Goal: Find contact information: Find contact information

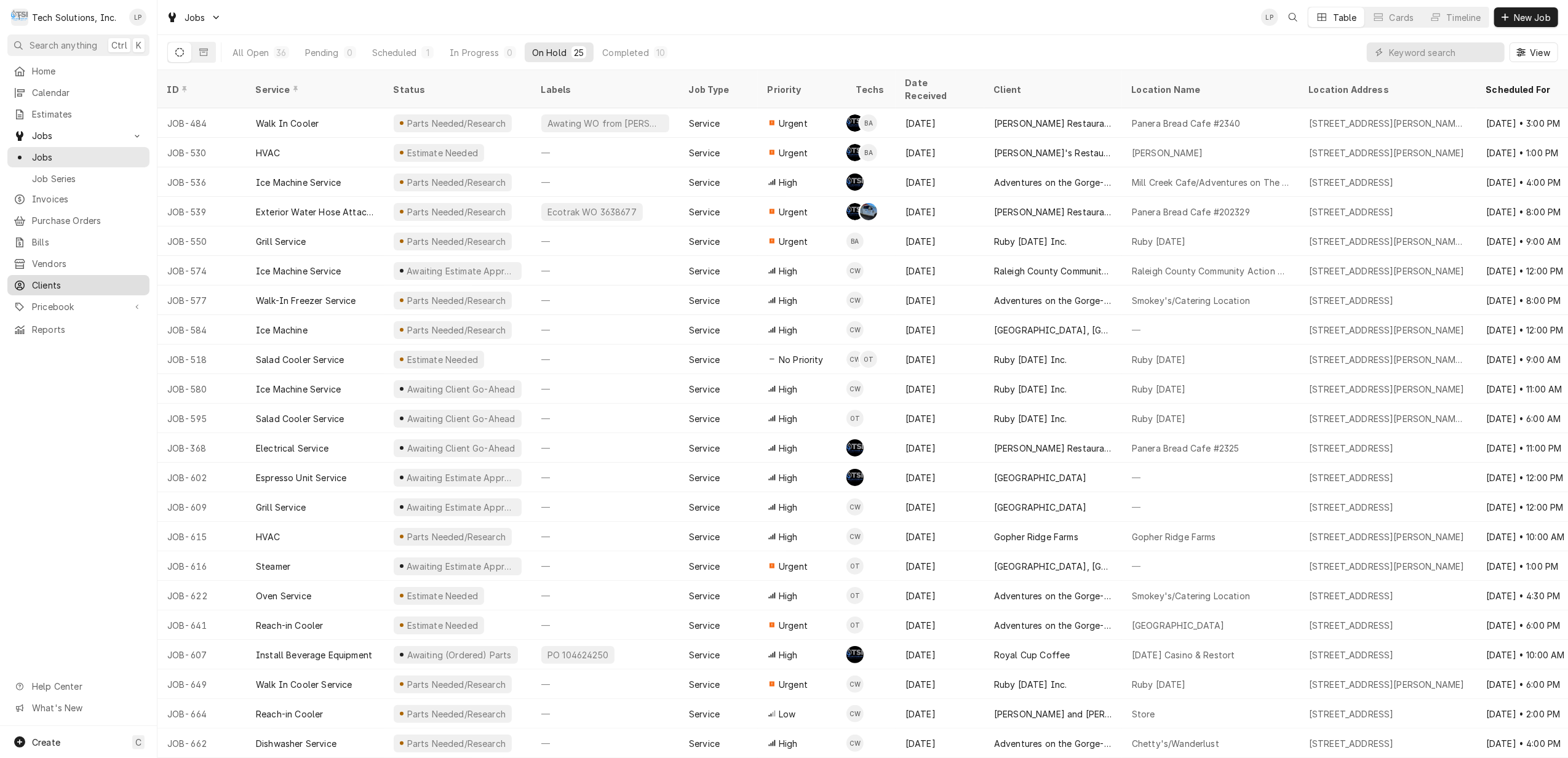
click at [52, 281] on span "Clients" at bounding box center [88, 285] width 111 height 13
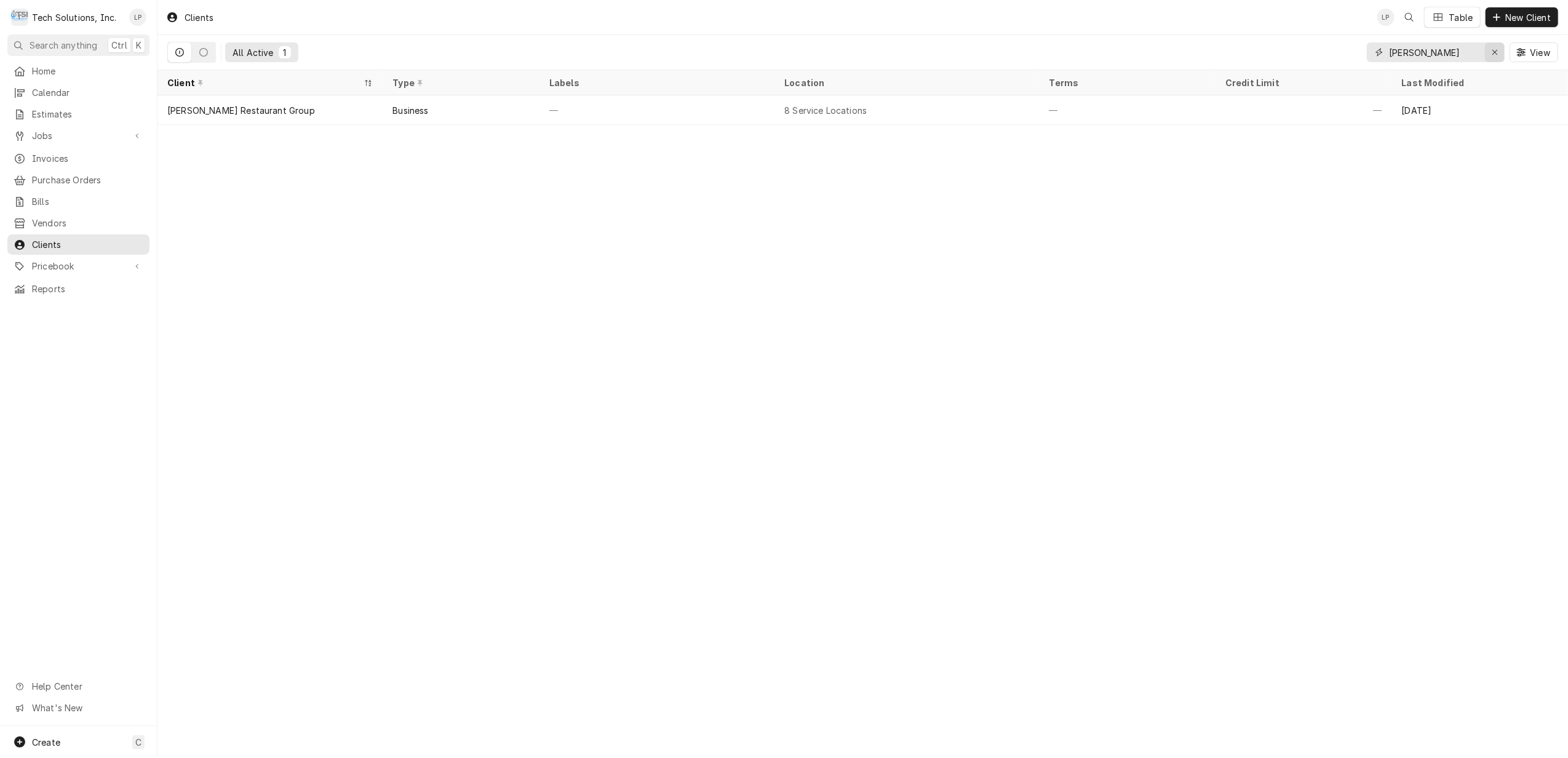
click at [1492, 50] on icon "Erase input" at bounding box center [1495, 52] width 7 height 9
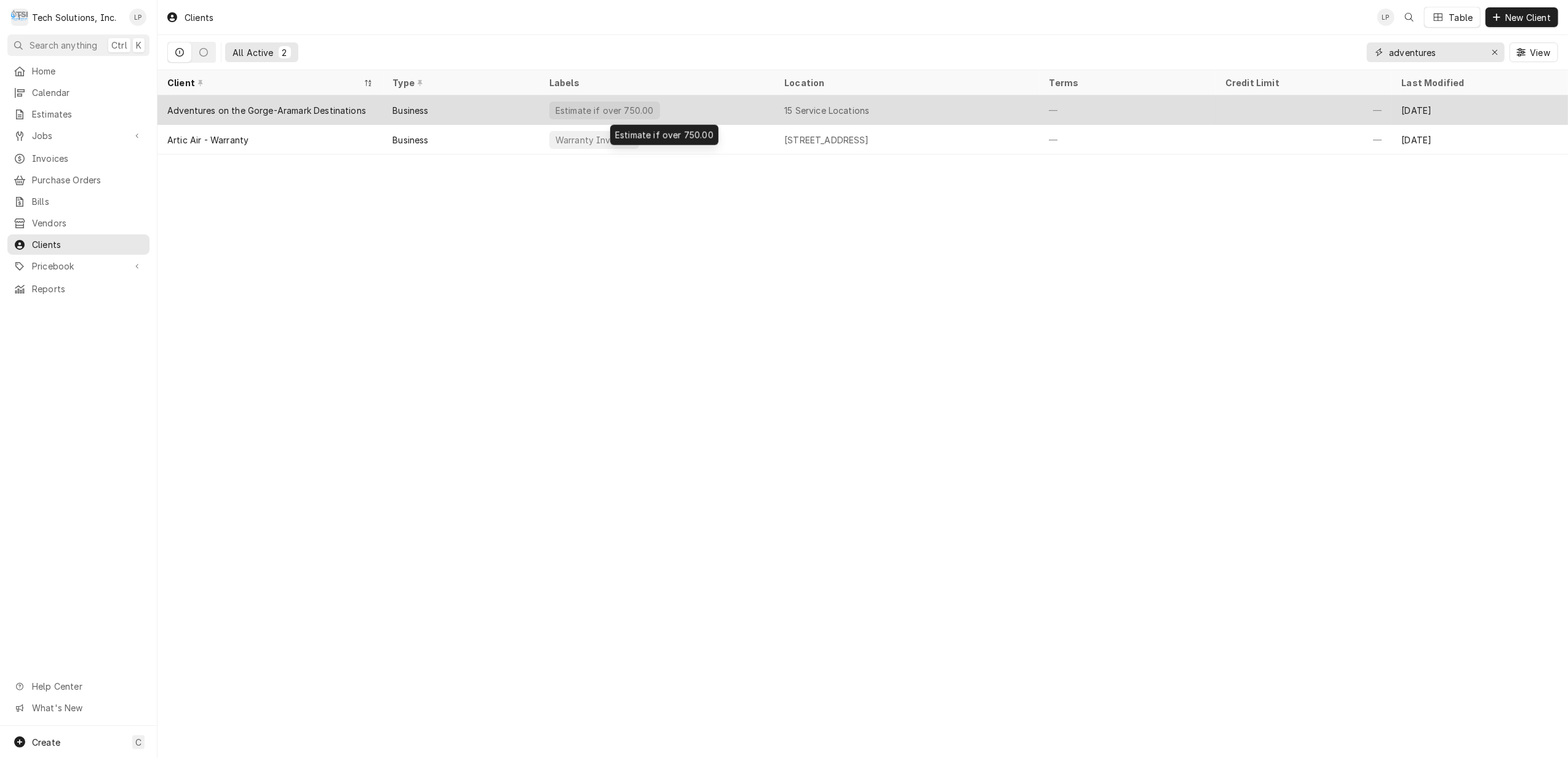
type input "adventures"
click at [697, 111] on div "Estimate if over 750.00" at bounding box center [657, 110] width 235 height 30
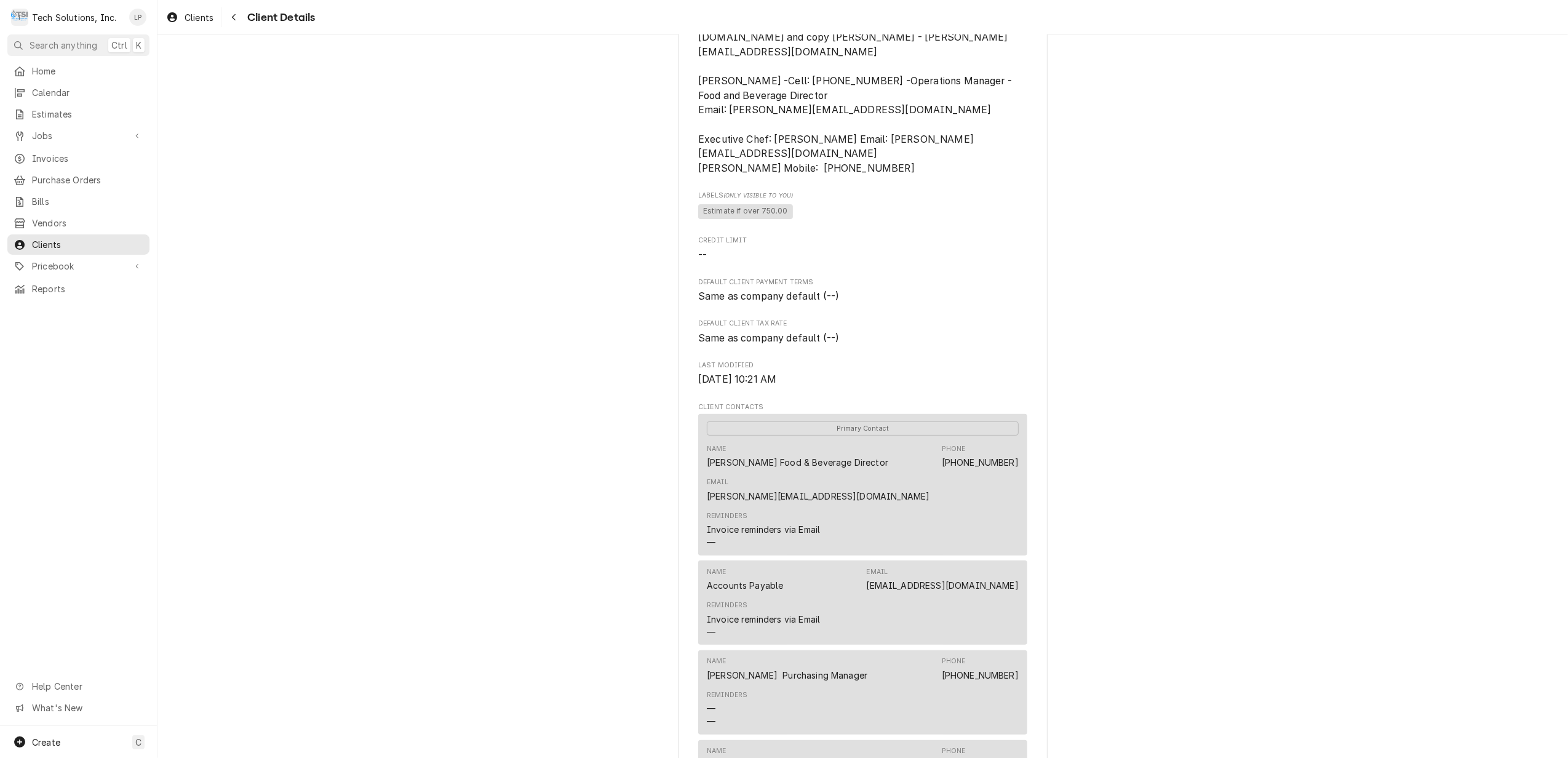
scroll to position [246, 0]
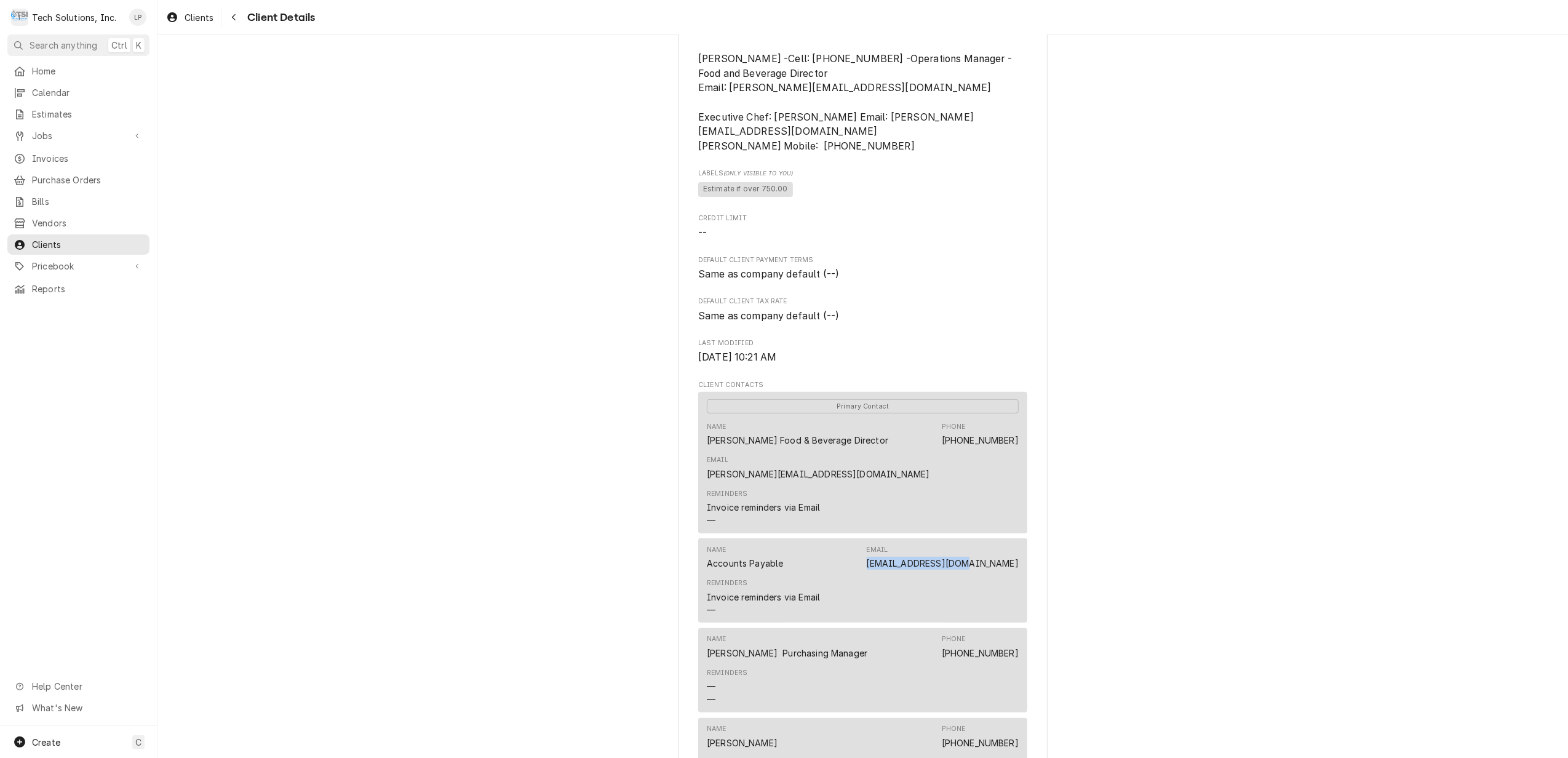
drag, startPoint x: 908, startPoint y: 548, endPoint x: 1011, endPoint y: 552, distance: 103.1
click at [1011, 552] on div "Name Accounts Payable Email [EMAIL_ADDRESS][DOMAIN_NAME]" at bounding box center [863, 557] width 312 height 33
drag, startPoint x: 1011, startPoint y: 552, endPoint x: 990, endPoint y: 551, distance: 21.0
copy link "Aotg-ap@aramark.com"
click at [1226, 530] on div "Adventures on the Gorge-Aramark Destinations Client Type Business Industry Type…" at bounding box center [862, 673] width 1411 height 1770
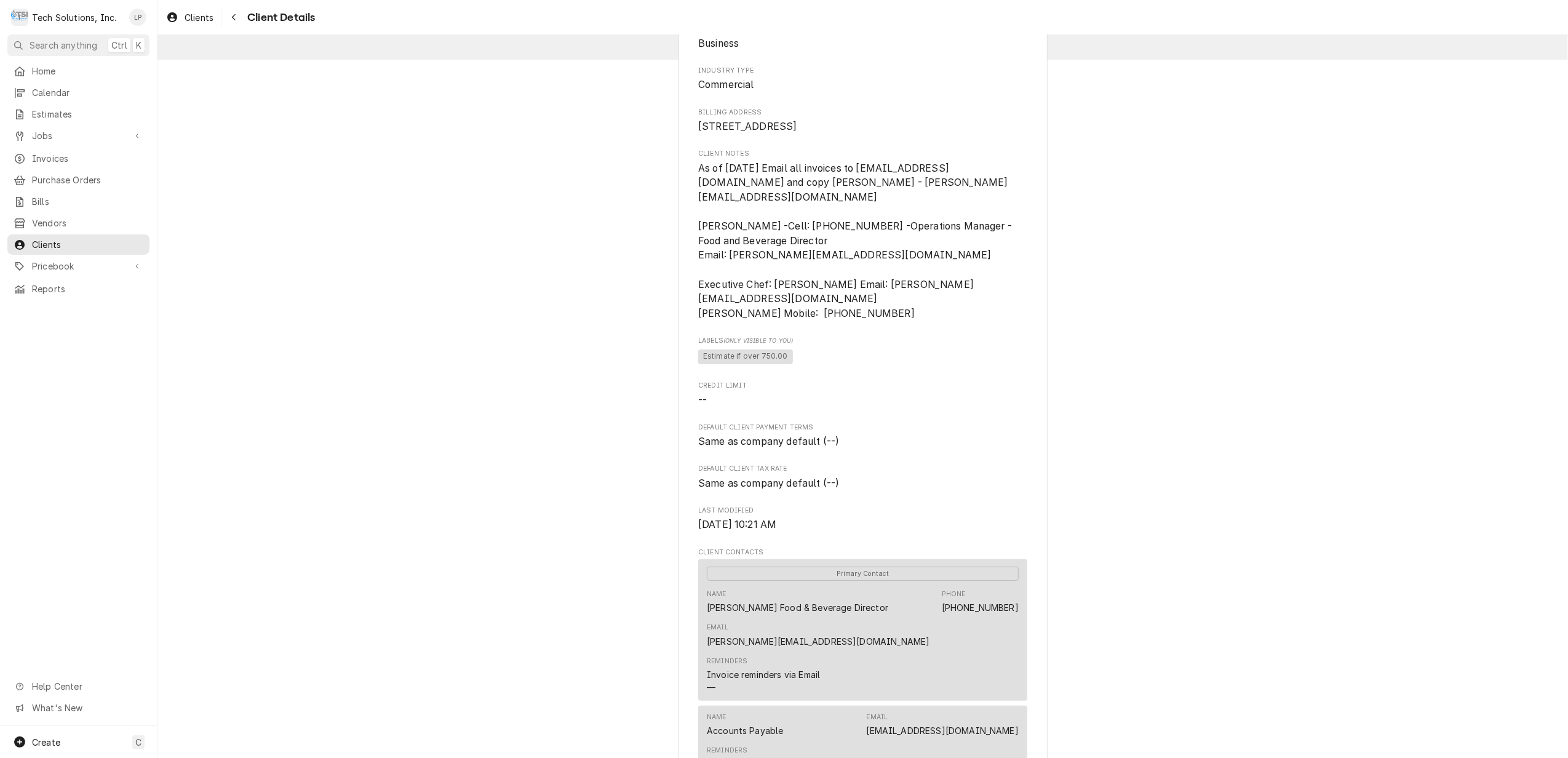
scroll to position [0, 0]
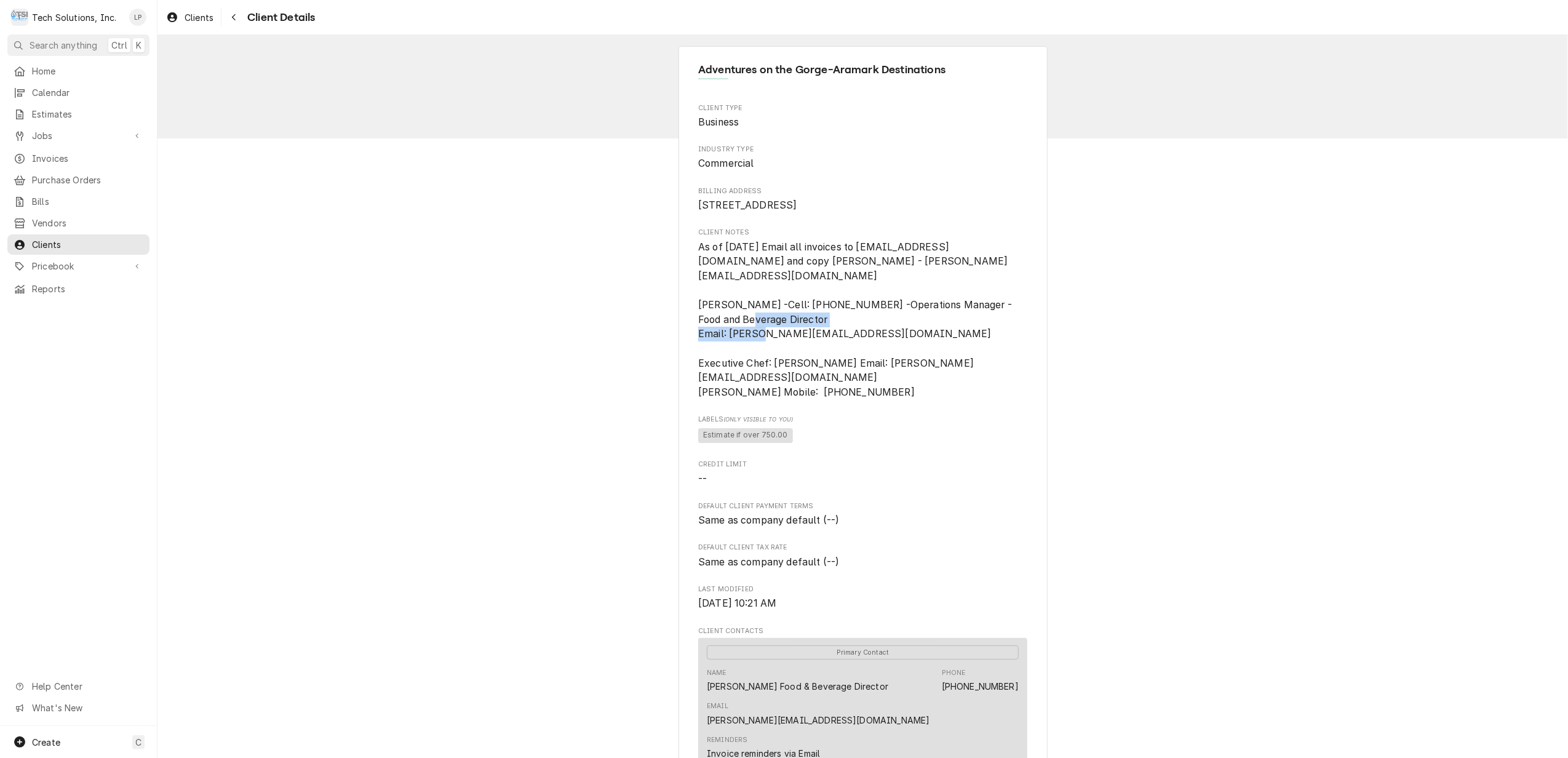
drag, startPoint x: 722, startPoint y: 332, endPoint x: 870, endPoint y: 342, distance: 148.3
click at [870, 342] on span "As of 8/4/25 Email all invoices to Aotg-ap@aramark.com and copy Brian Campbell …" at bounding box center [863, 320] width 329 height 160
drag, startPoint x: 870, startPoint y: 342, endPoint x: 859, endPoint y: 333, distance: 14.2
copy span "Campbell-brian1@aramark.com"
click at [45, 131] on span "Jobs" at bounding box center [79, 136] width 93 height 13
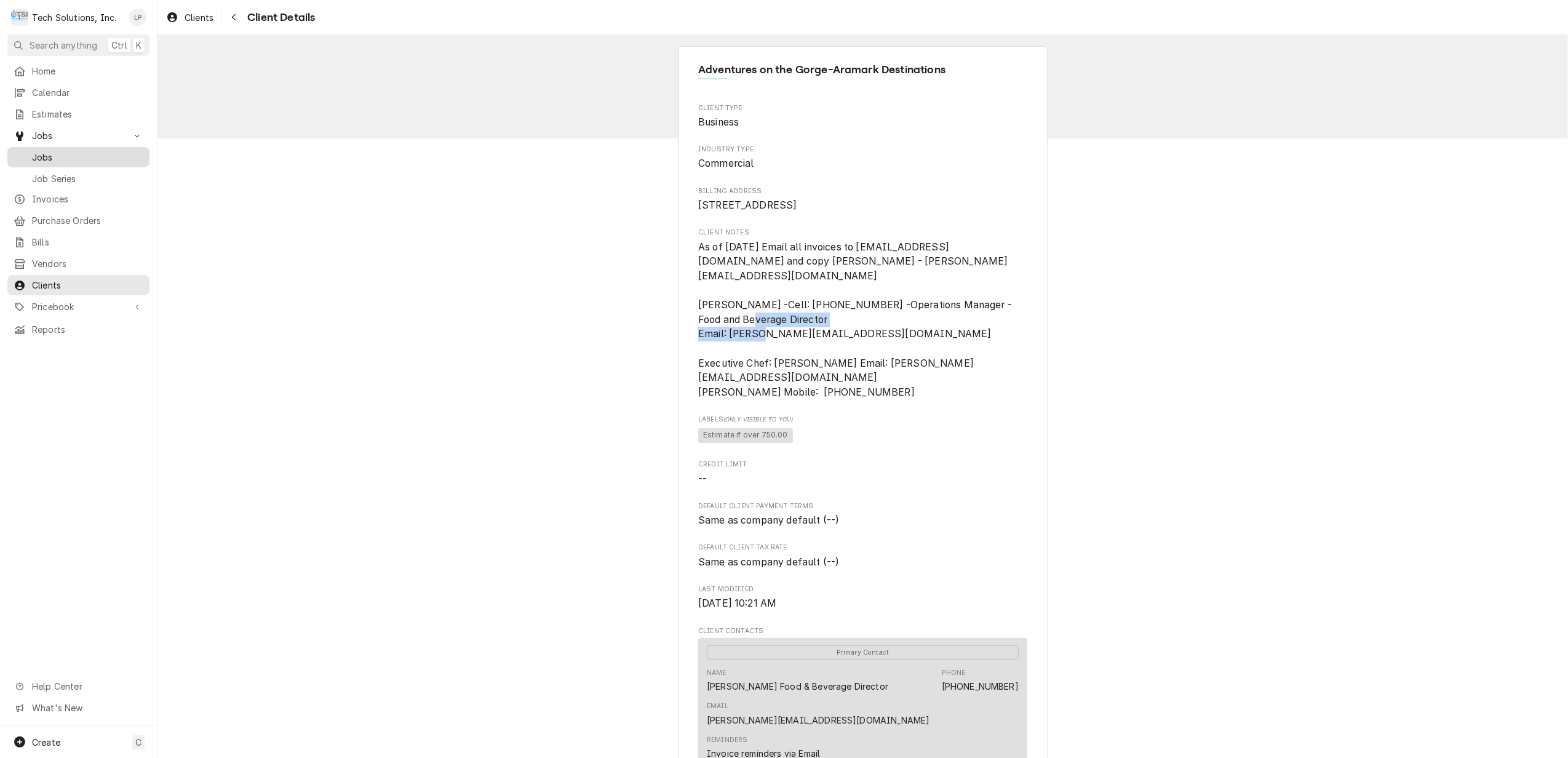
click at [37, 154] on span "Jobs" at bounding box center [88, 157] width 111 height 13
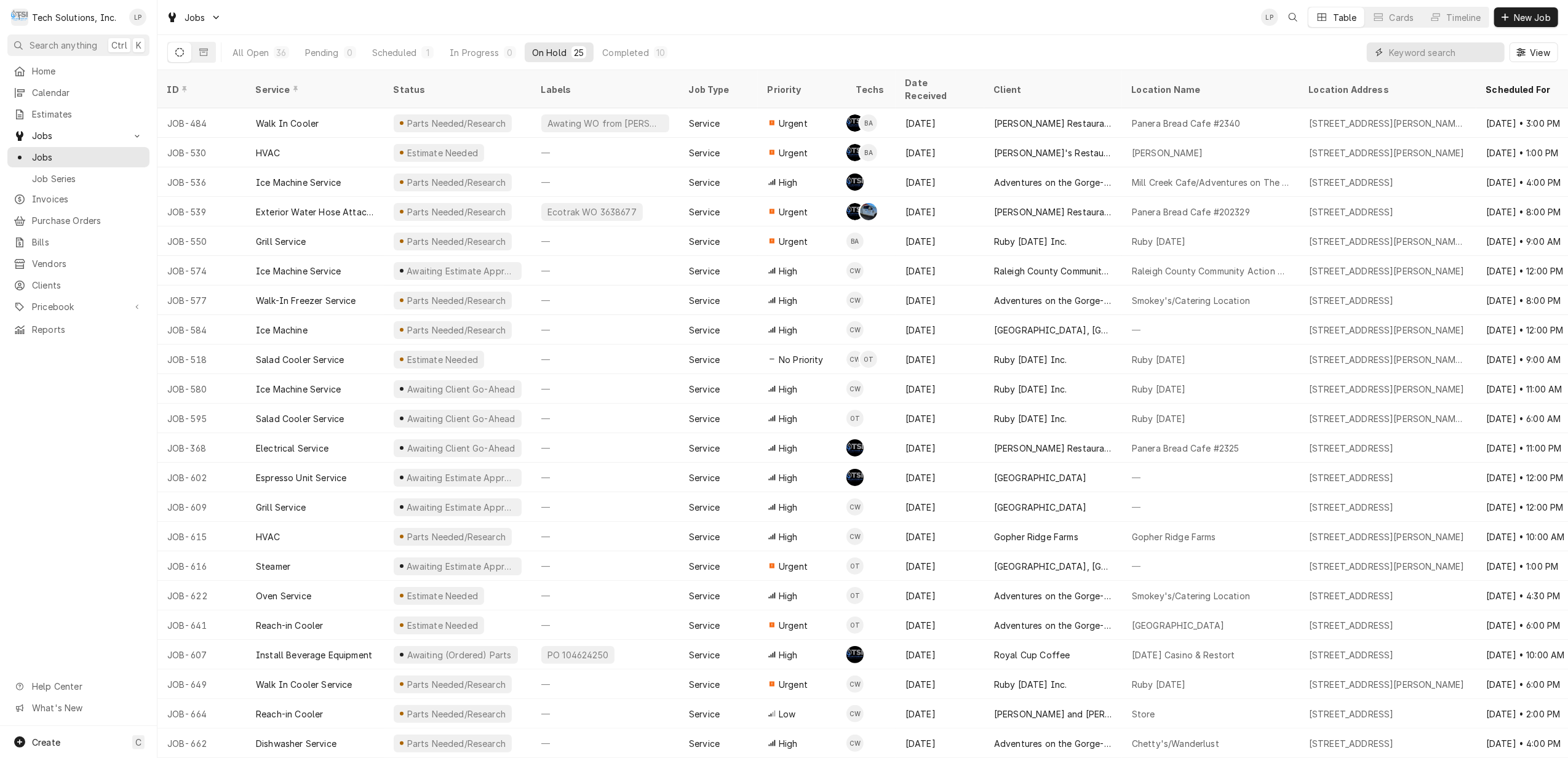
click at [1428, 54] on input "Dynamic Content Wrapper" at bounding box center [1443, 52] width 110 height 20
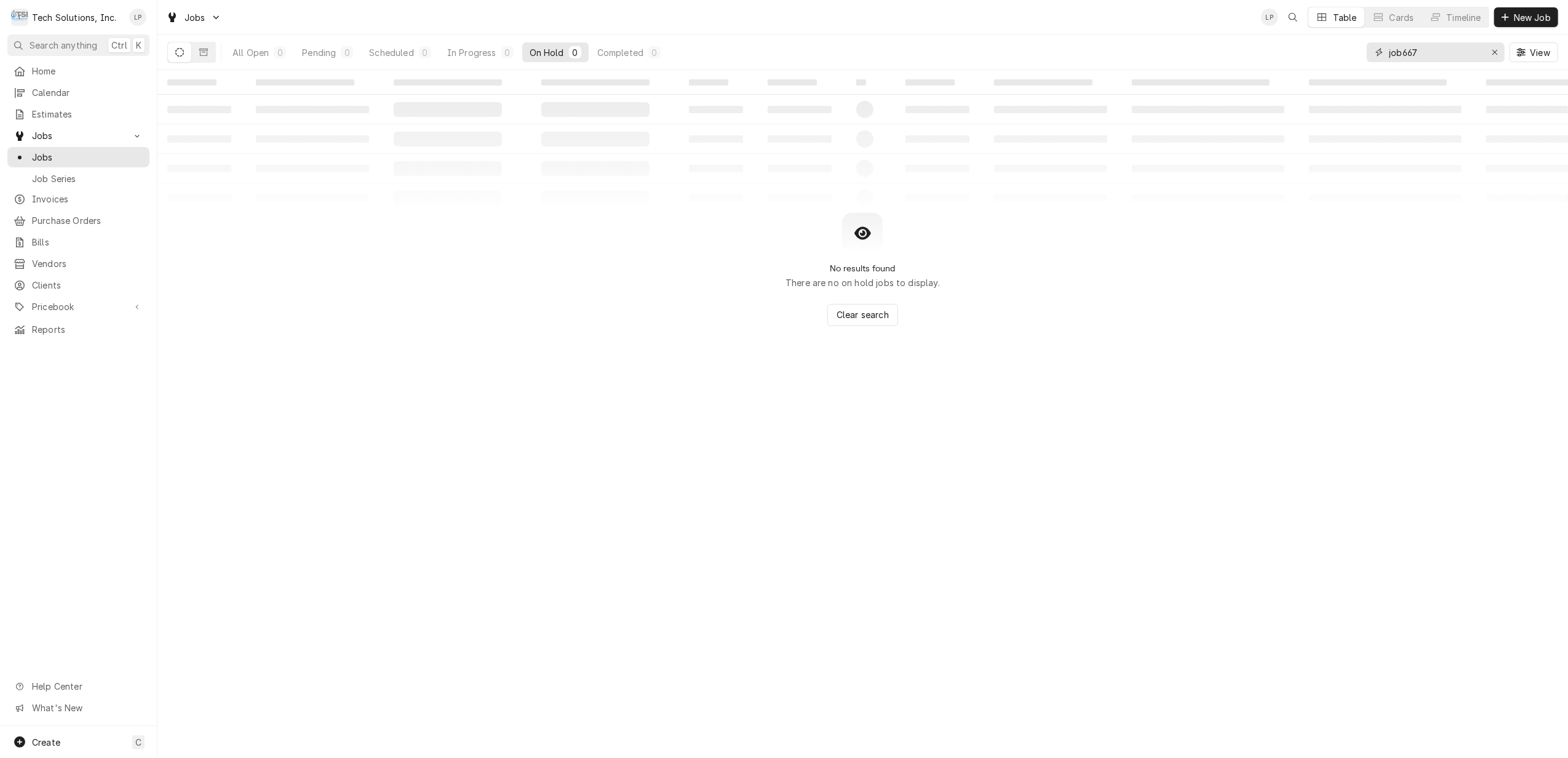
click at [1401, 53] on input "job667" at bounding box center [1435, 52] width 92 height 20
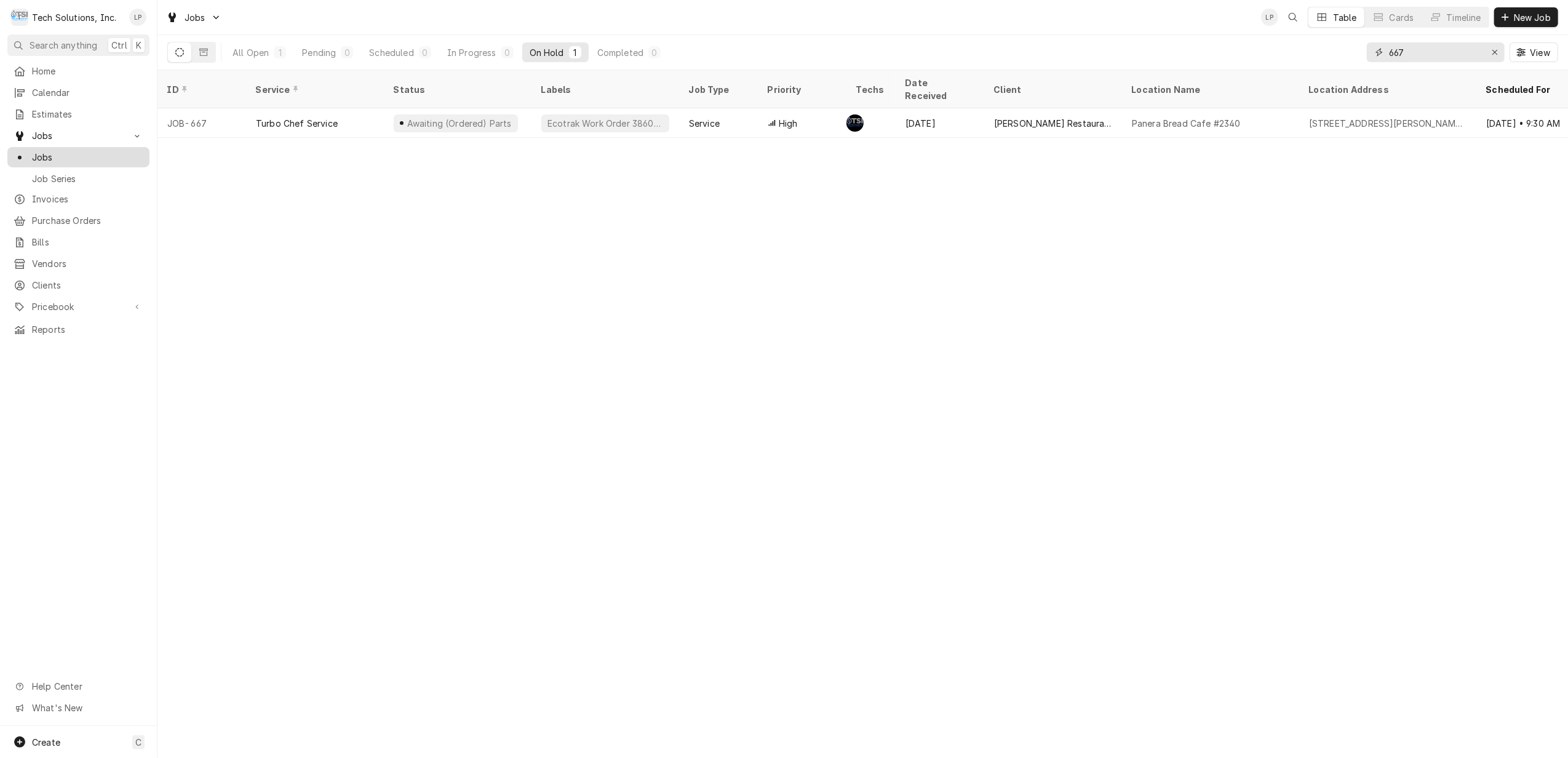
type input "667"
click at [38, 155] on span "Jobs" at bounding box center [88, 157] width 111 height 13
click at [237, 53] on div "All Open" at bounding box center [251, 52] width 36 height 13
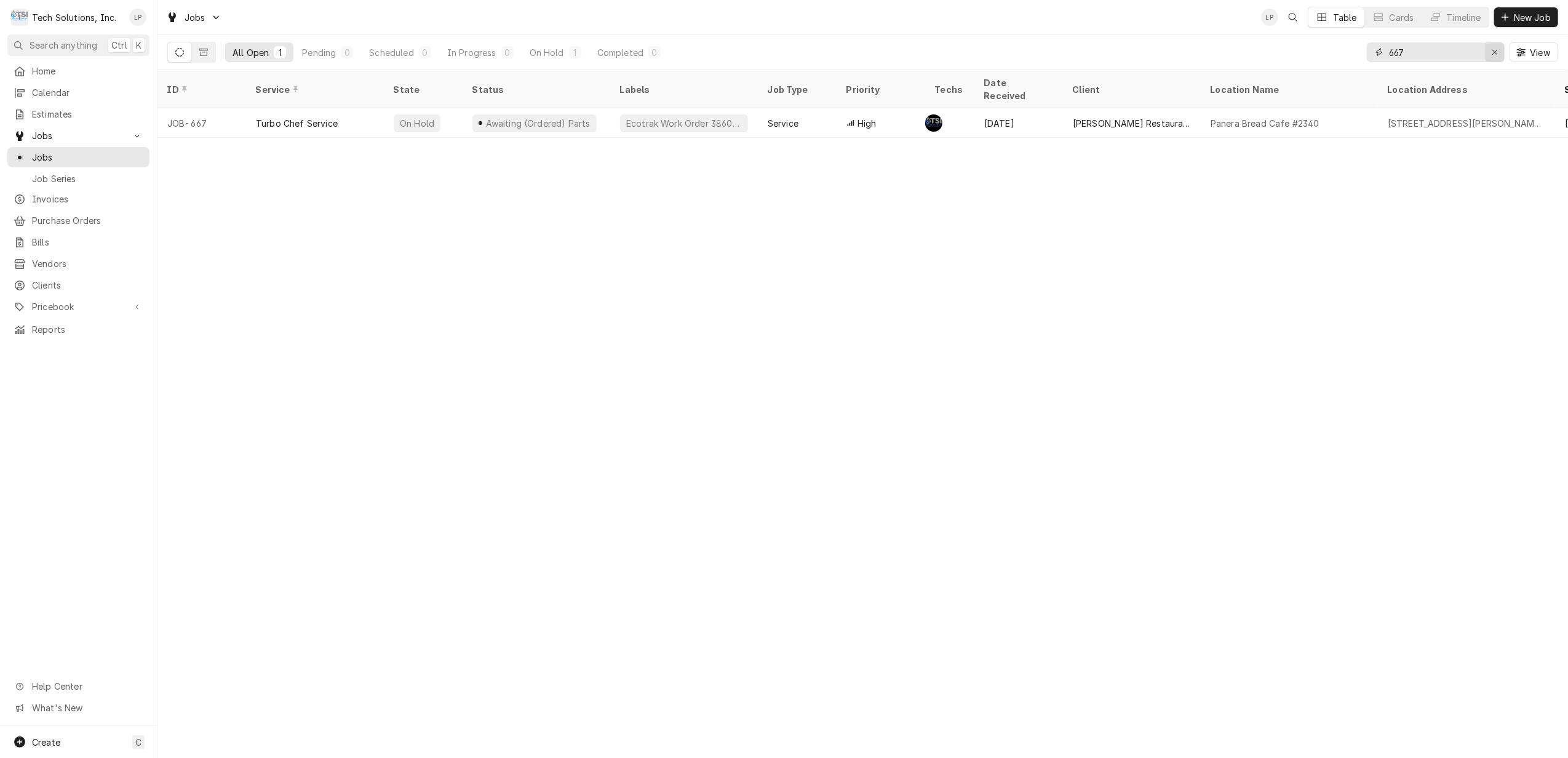
click at [1492, 52] on icon "Erase input" at bounding box center [1495, 52] width 7 height 9
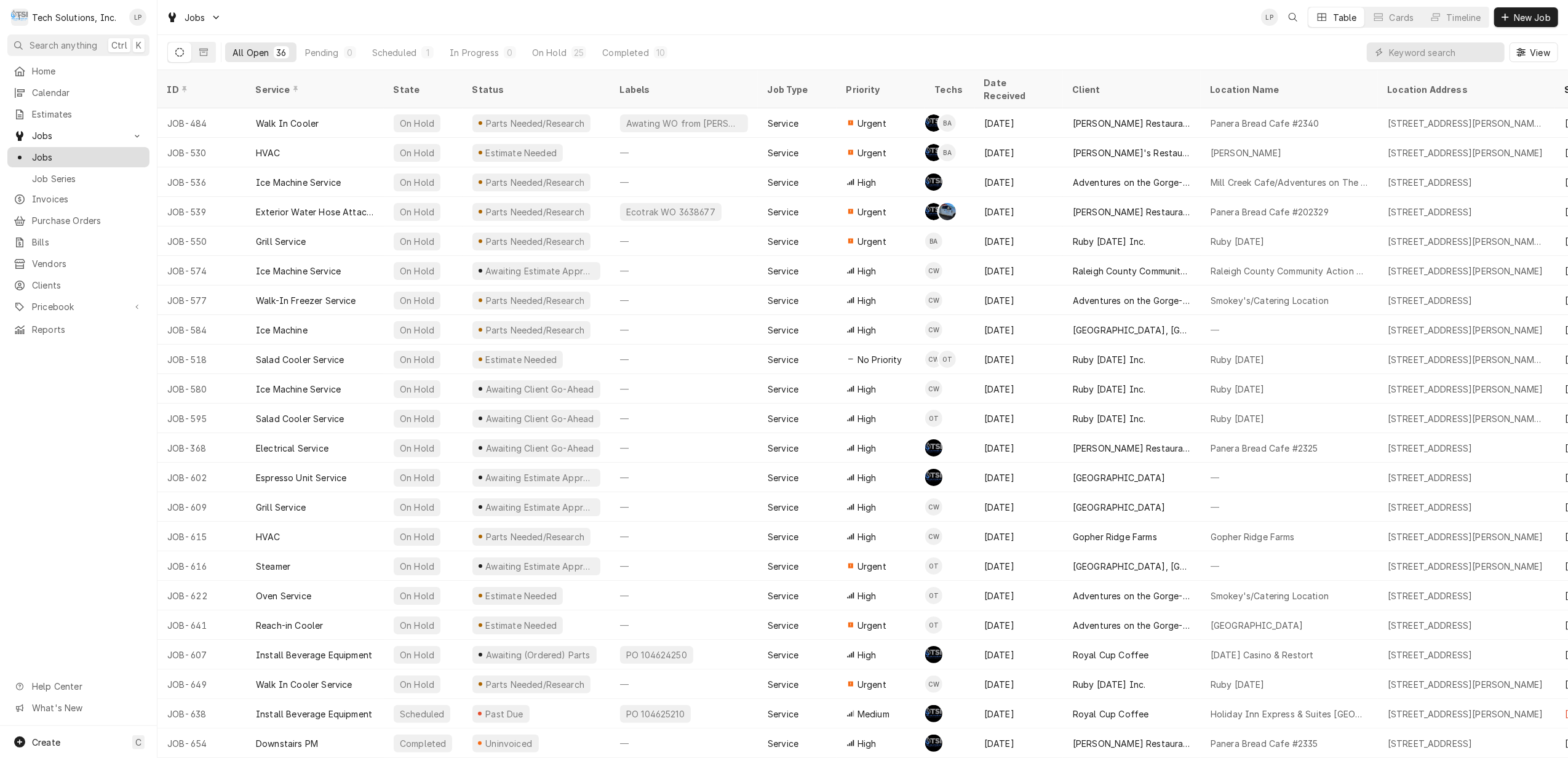
click at [43, 153] on span "Jobs" at bounding box center [88, 157] width 111 height 13
click at [35, 198] on span "Invoices" at bounding box center [88, 199] width 111 height 13
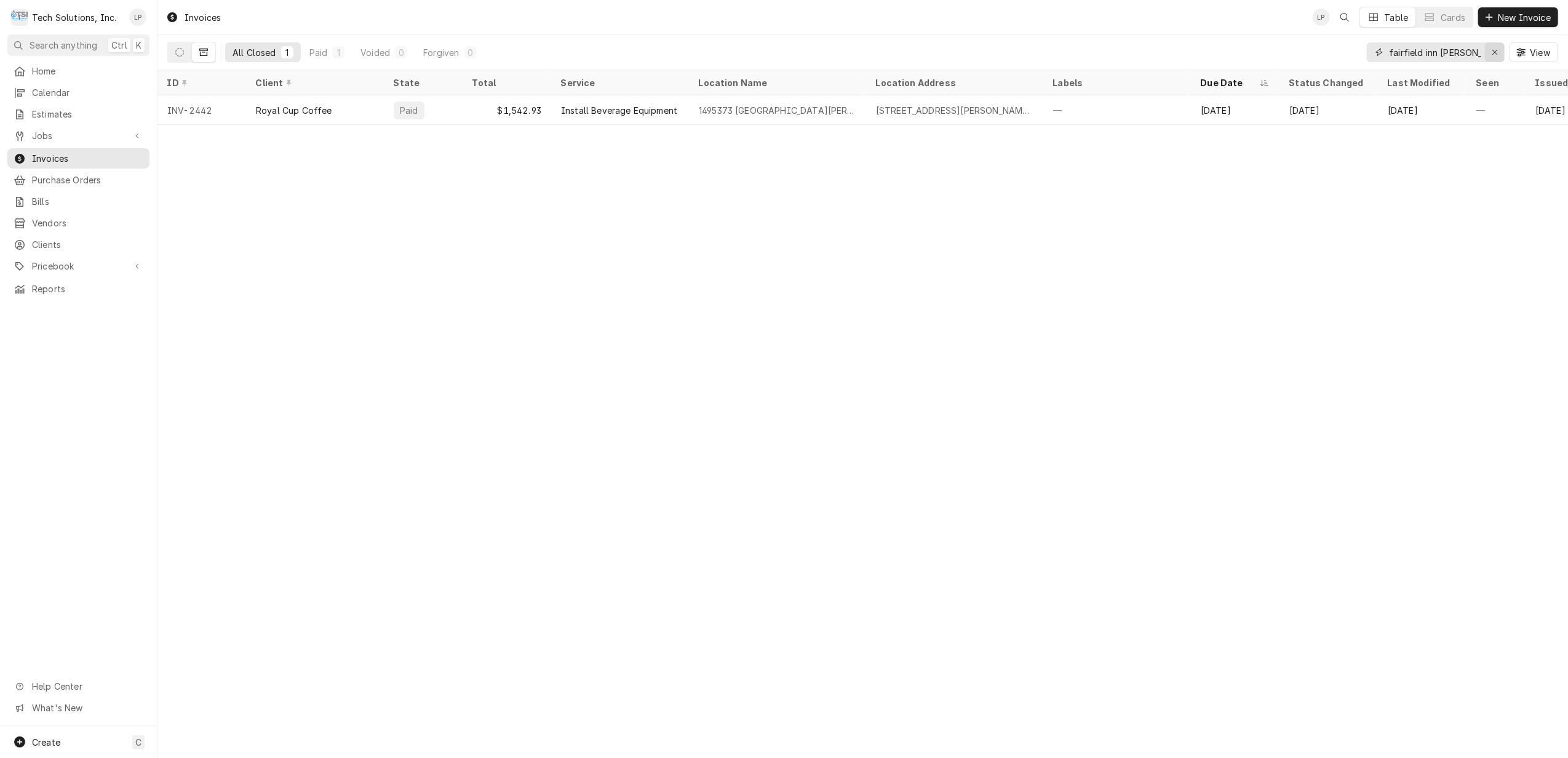
click at [1492, 49] on icon "Erase input" at bounding box center [1495, 52] width 7 height 9
